Goal: Share content: Share content

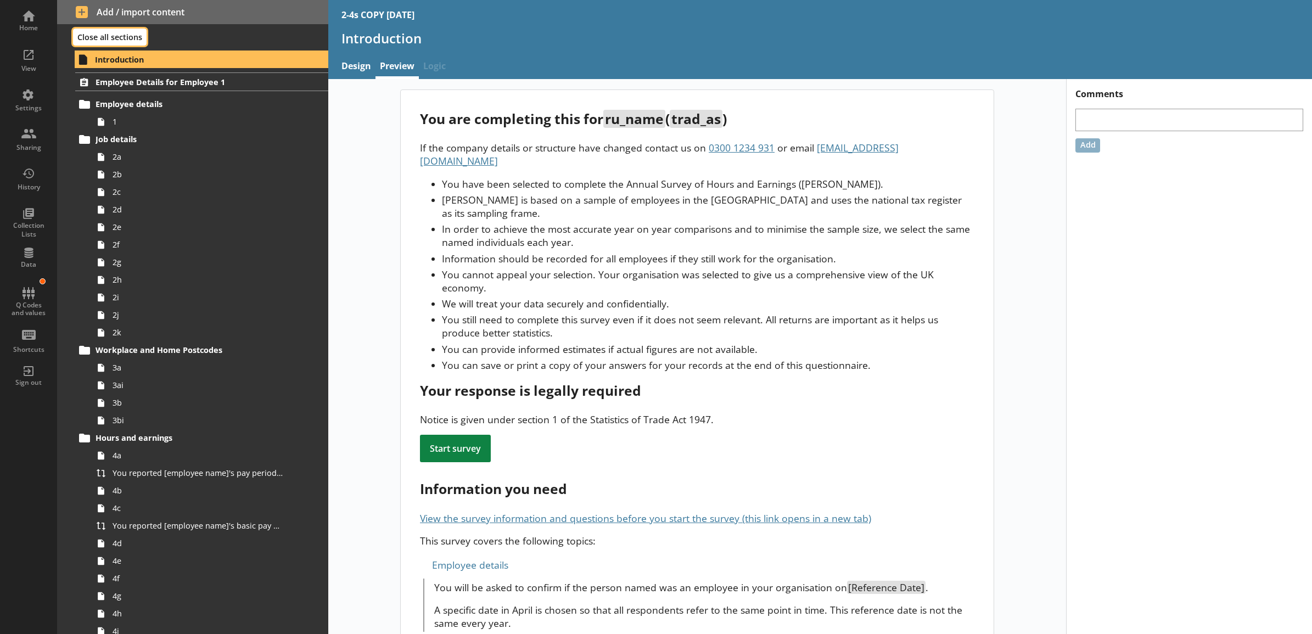
click at [87, 37] on button "Close all sections" at bounding box center [110, 37] width 74 height 17
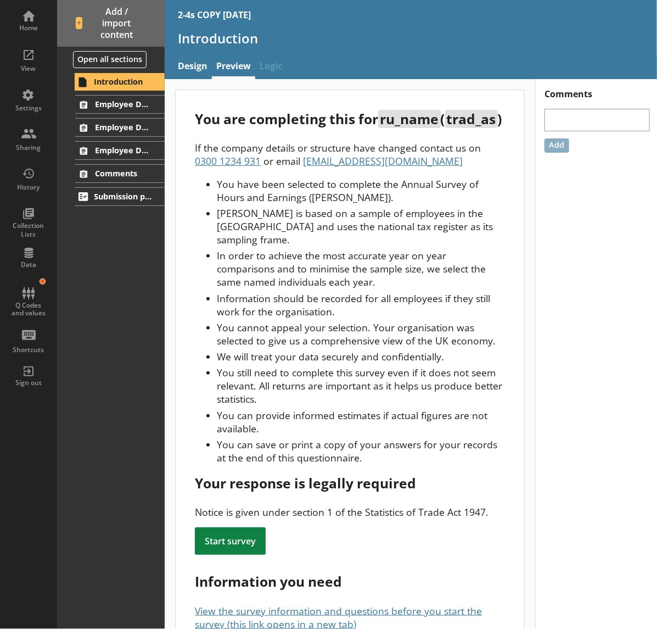
drag, startPoint x: 354, startPoint y: 355, endPoint x: 358, endPoint y: 415, distance: 60.0
click at [354, 347] on li "You cannot appeal your selection. Your organisation was selected to give us a c…" at bounding box center [361, 334] width 288 height 26
click at [42, 103] on div "Settings" at bounding box center [28, 99] width 38 height 38
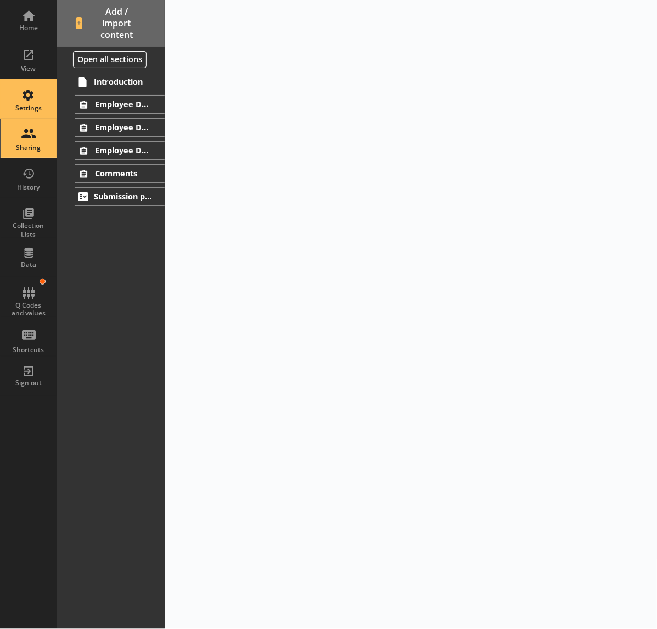
click at [33, 133] on div "Sharing" at bounding box center [28, 138] width 38 height 38
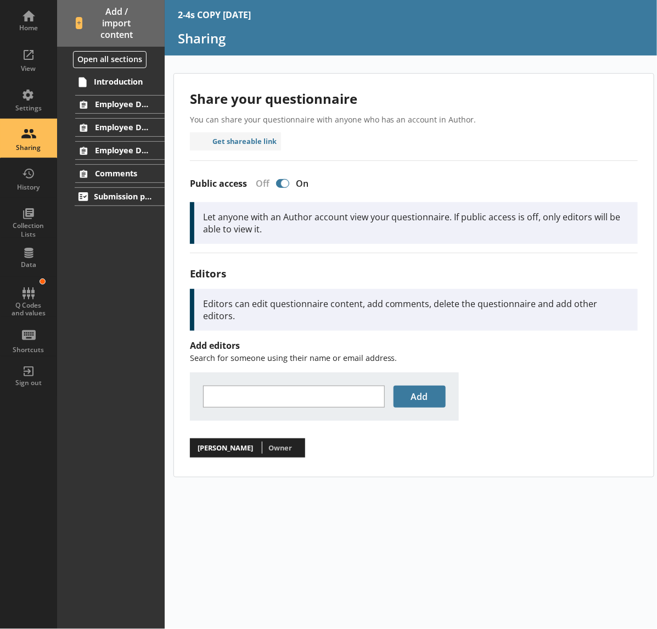
click at [401, 512] on div "Share your questionnaire You can share your questionnaire with anyone who has a…" at bounding box center [412, 351] width 494 height 556
click at [311, 149] on div "Share your questionnaire You can share your questionnaire with anyone who has a…" at bounding box center [414, 275] width 480 height 403
click at [270, 144] on button "Get shareable link" at bounding box center [236, 141] width 92 height 18
click at [243, 136] on button "Get shareable link" at bounding box center [236, 141] width 92 height 18
drag, startPoint x: 256, startPoint y: 142, endPoint x: 261, endPoint y: 159, distance: 18.4
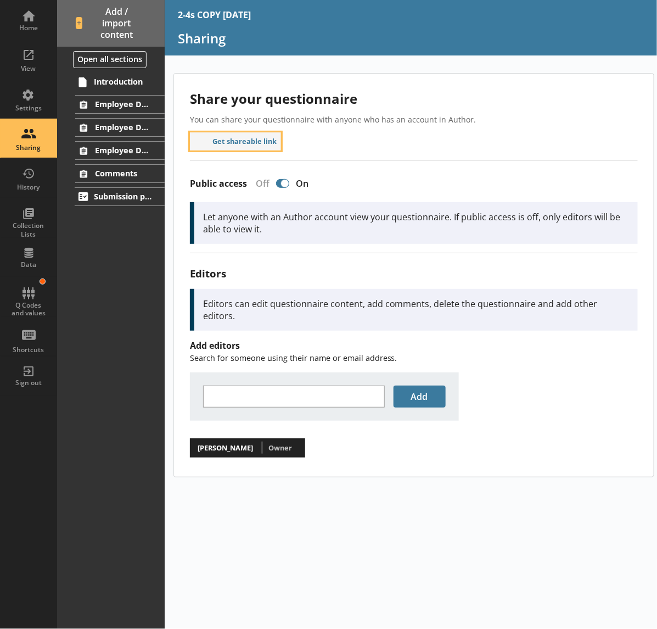
click at [256, 142] on button "Get shareable link" at bounding box center [236, 141] width 92 height 18
click at [564, 360] on div "Add editors Search for someone using their name or email address. Add [PERSON_N…" at bounding box center [414, 398] width 448 height 118
click at [227, 145] on button "Get shareable link" at bounding box center [236, 141] width 92 height 18
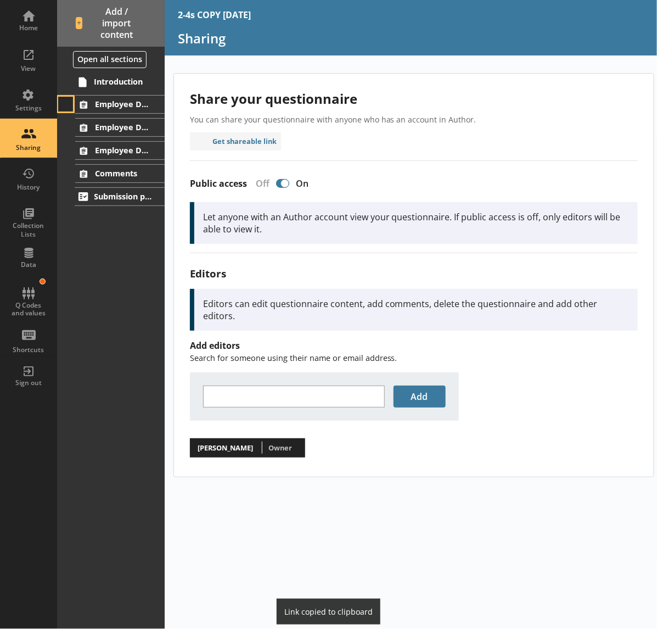
click at [66, 99] on button at bounding box center [65, 104] width 15 height 15
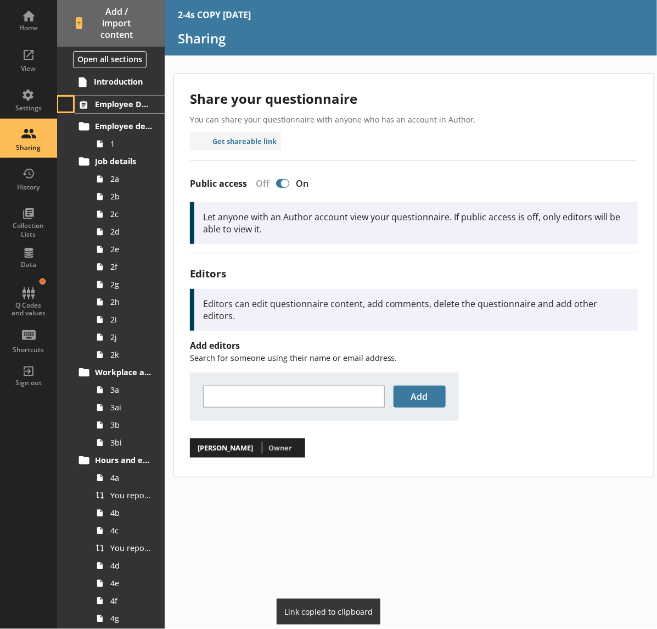
click at [65, 99] on button at bounding box center [65, 104] width 15 height 15
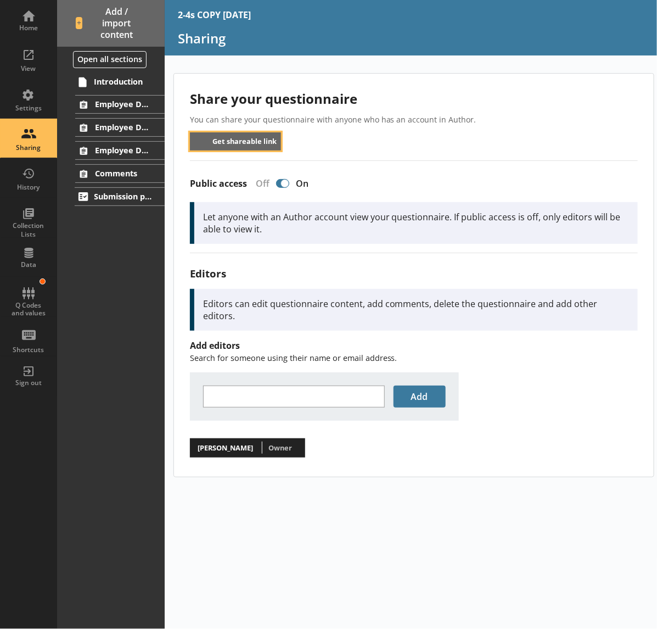
click at [226, 143] on button "Get shareable link" at bounding box center [236, 141] width 92 height 18
click at [250, 141] on button "Get shareable link" at bounding box center [236, 141] width 92 height 18
click at [250, 140] on button "Get shareable link" at bounding box center [236, 141] width 92 height 18
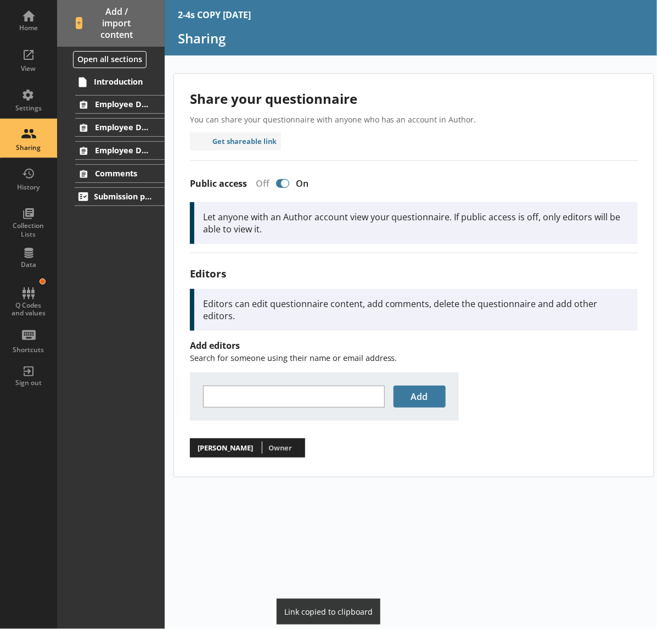
click at [338, 149] on div "Share your questionnaire You can share your questionnaire with anyone who has a…" at bounding box center [414, 275] width 480 height 403
click at [344, 144] on div "Share your questionnaire You can share your questionnaire with anyone who has a…" at bounding box center [414, 275] width 480 height 403
click at [438, 133] on div "Share your questionnaire You can share your questionnaire with anyone who has a…" at bounding box center [414, 275] width 480 height 403
